Goal: Task Accomplishment & Management: Manage account settings

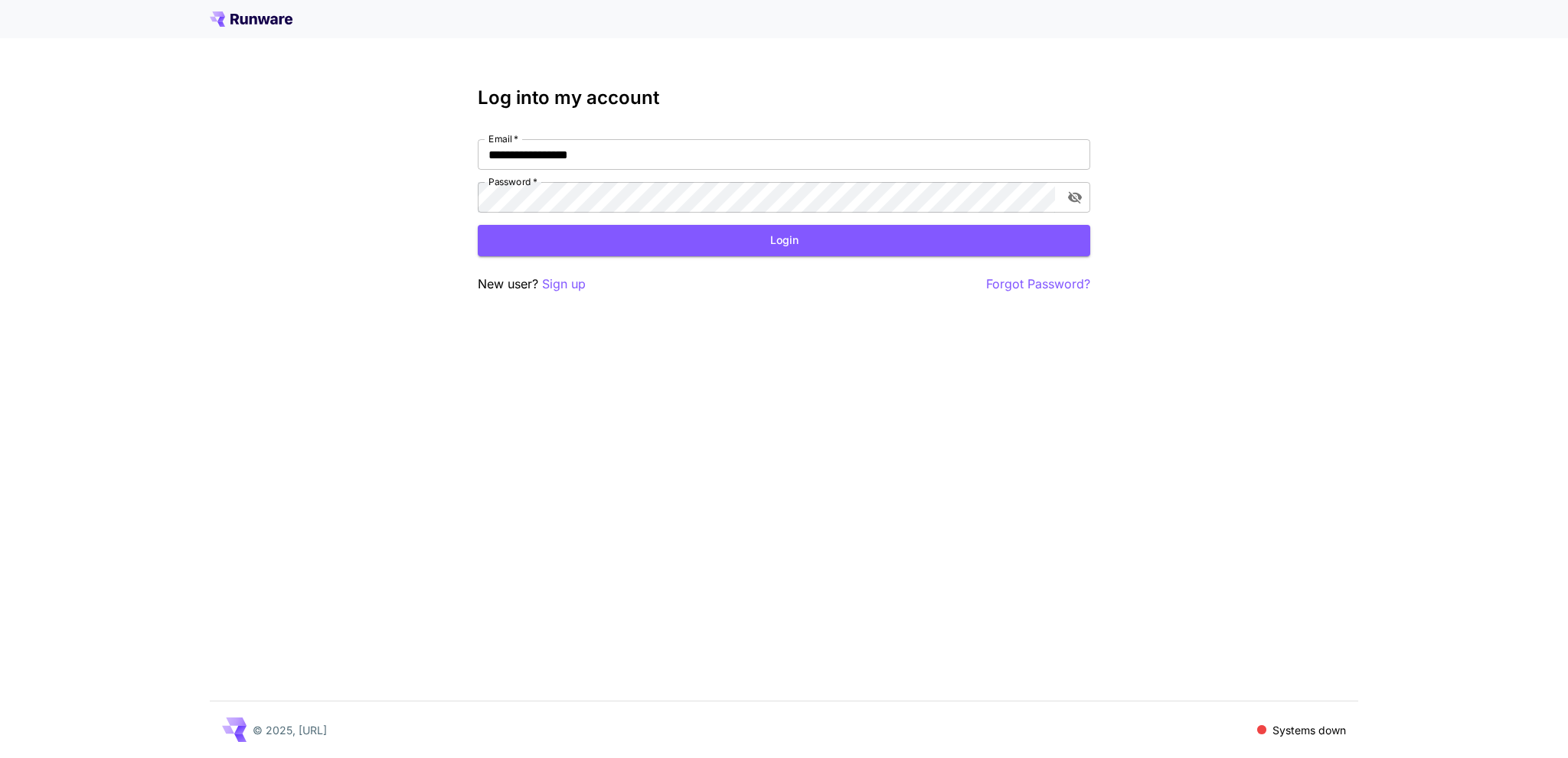
click at [0, 757] on nordpass-portal at bounding box center [0, 758] width 0 height 0
type input "**********"
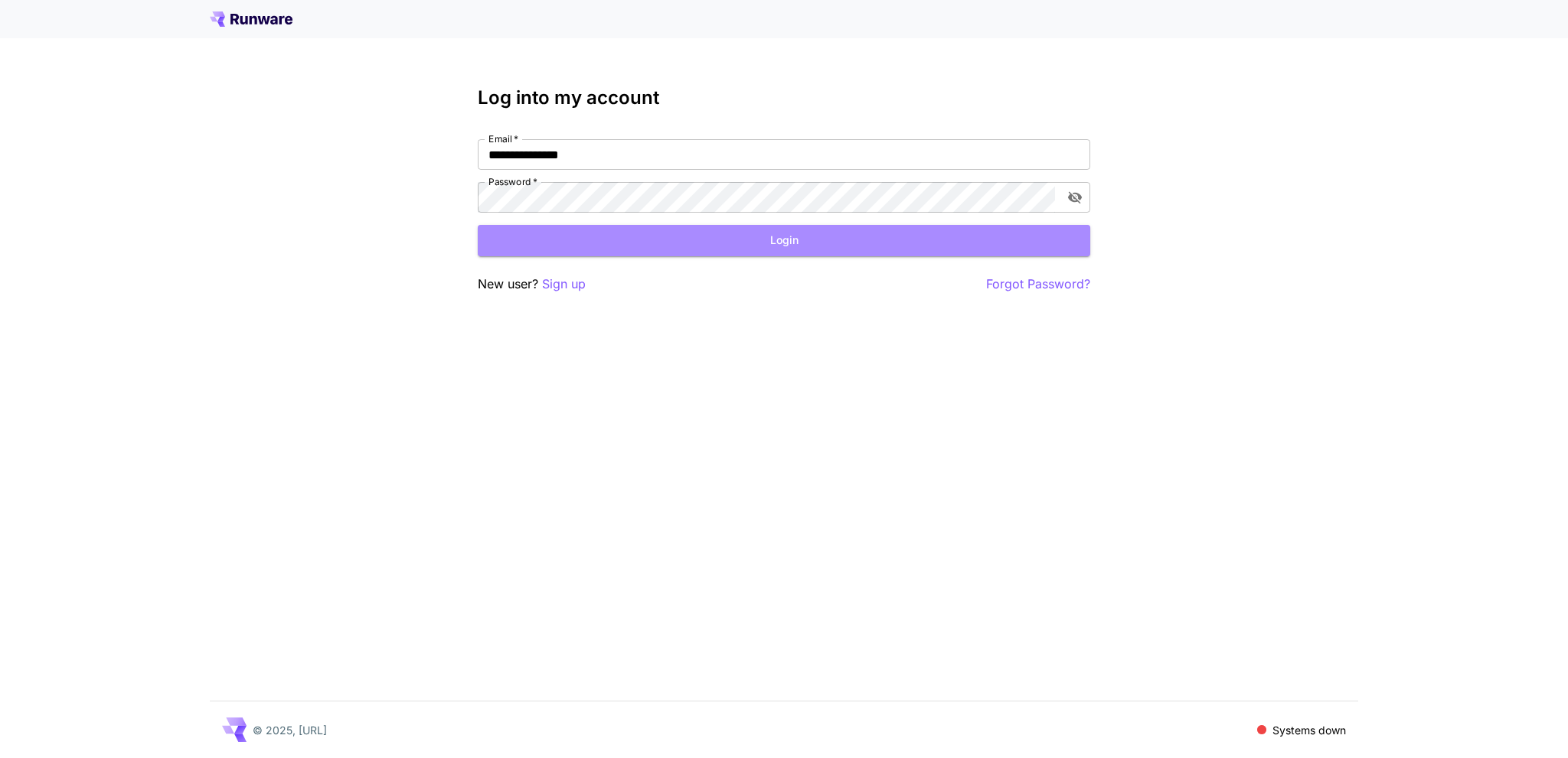
click at [784, 237] on button "Login" at bounding box center [783, 240] width 612 height 31
